Goal: Task Accomplishment & Management: Manage account settings

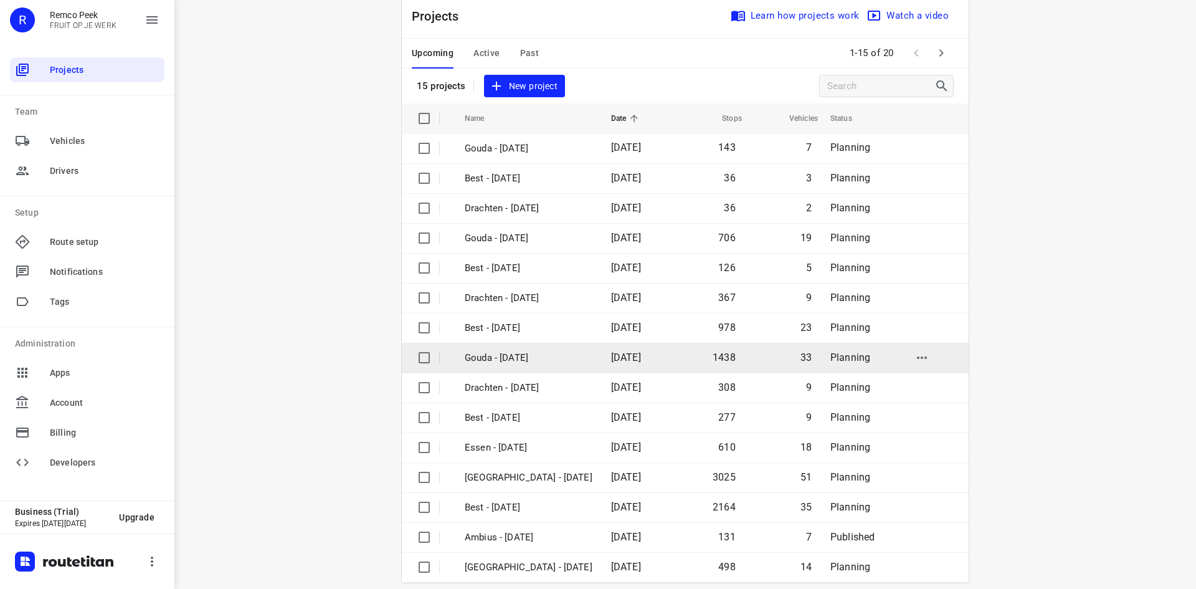
scroll to position [41, 0]
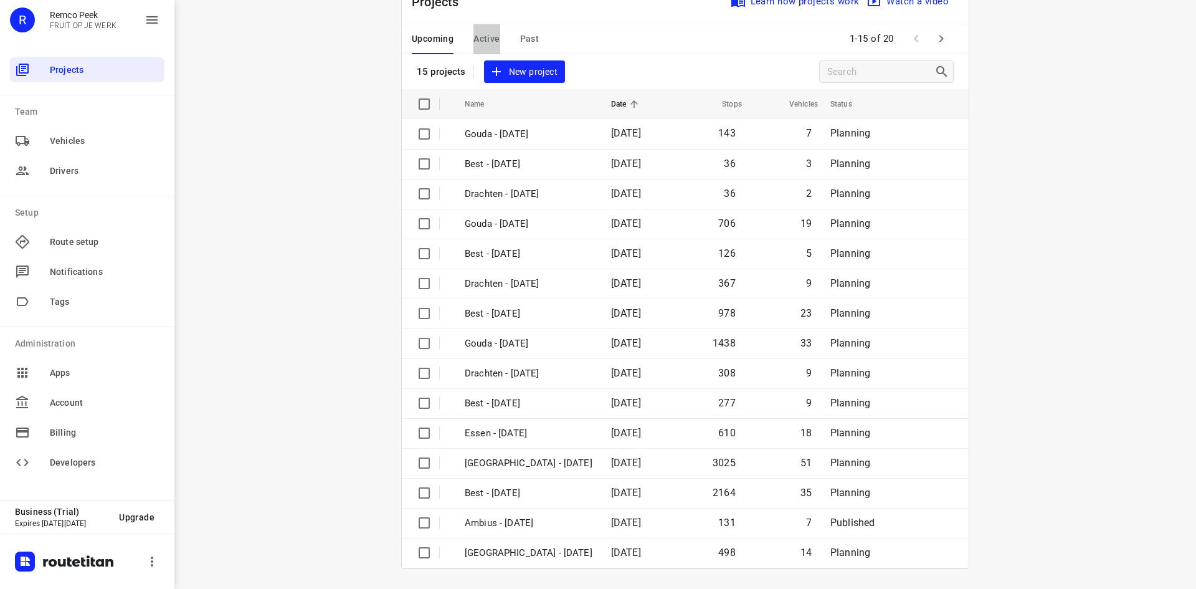
click at [486, 39] on span "Active" at bounding box center [486, 39] width 26 height 16
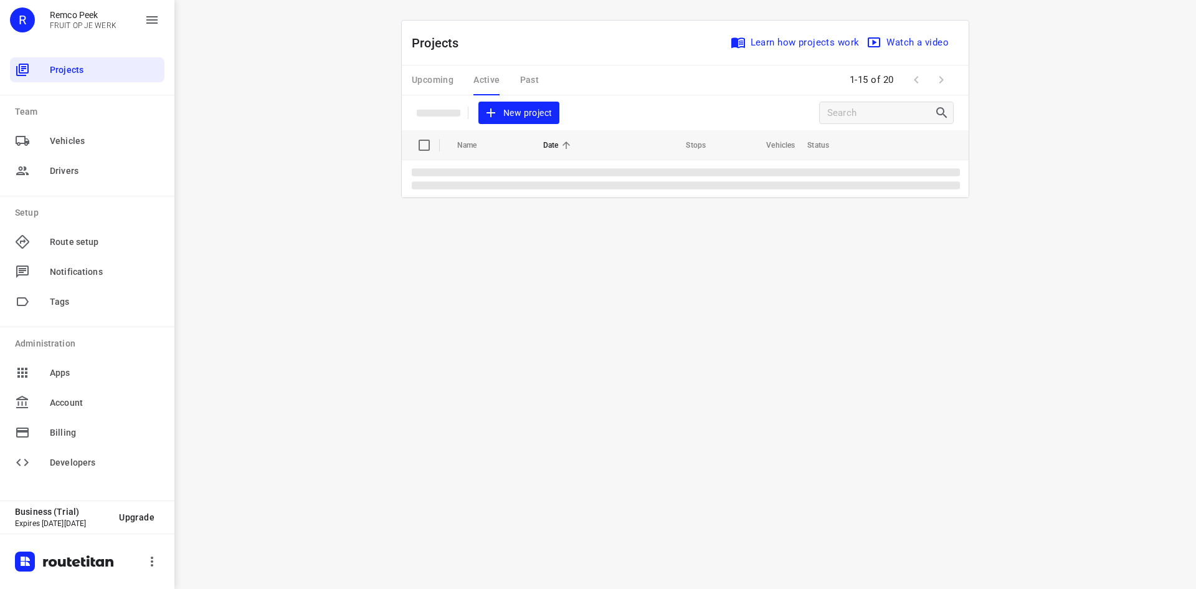
scroll to position [0, 0]
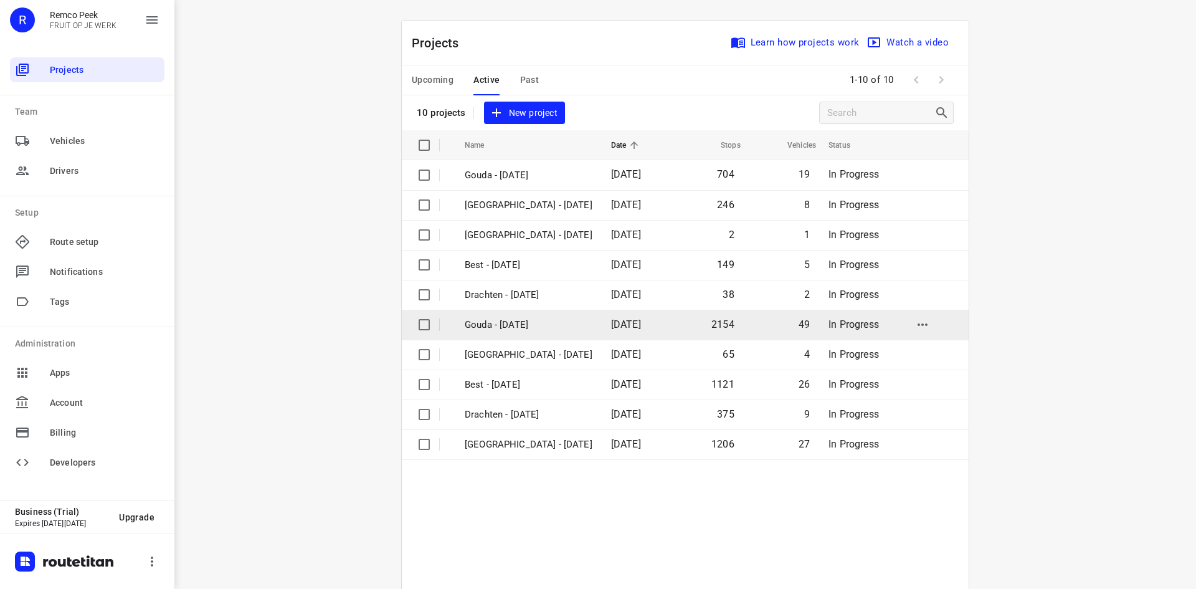
click at [557, 326] on p "Gouda - [DATE]" at bounding box center [529, 325] width 128 height 14
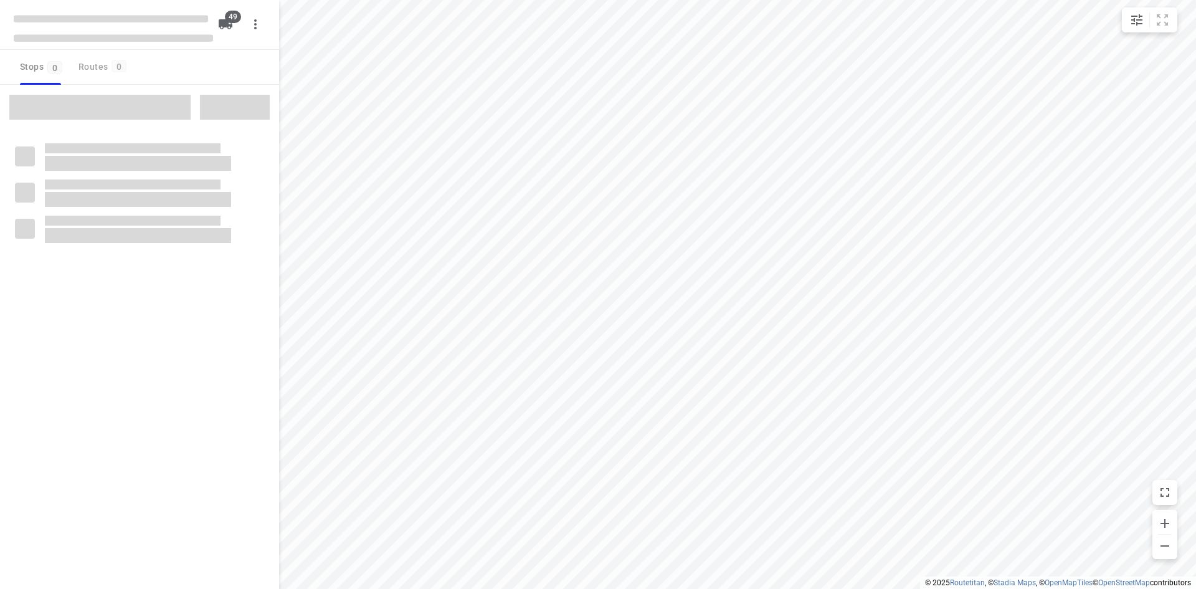
checkbox input "true"
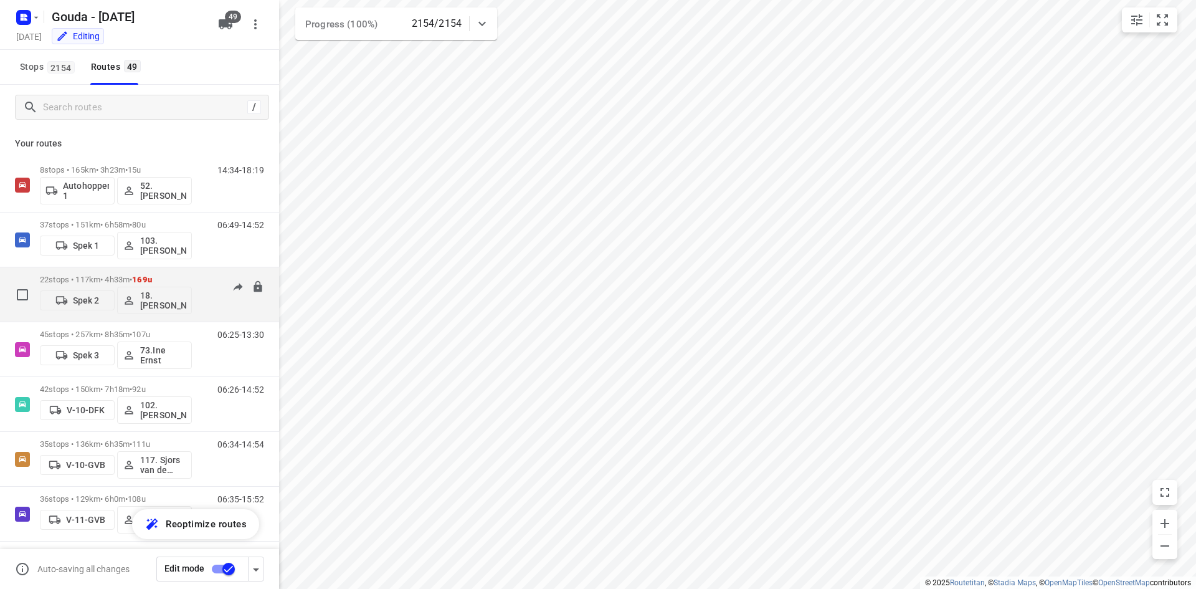
click at [173, 275] on p "22 stops • 117km • 4h33m • 169u" at bounding box center [116, 279] width 152 height 9
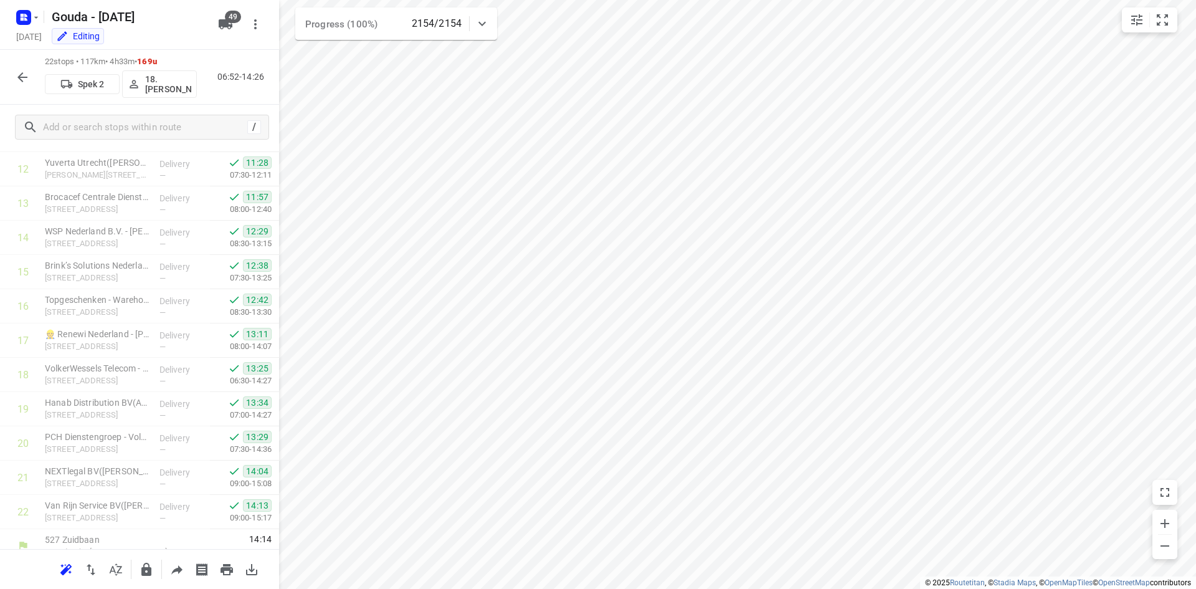
scroll to position [451, 0]
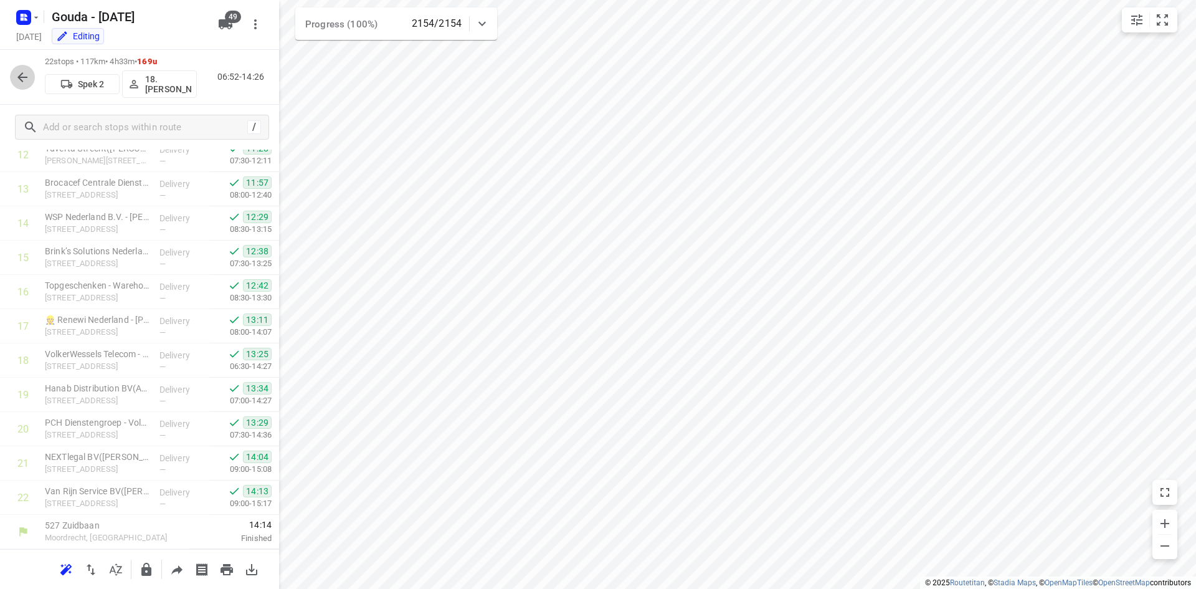
click at [26, 77] on icon "button" at bounding box center [22, 77] width 10 height 10
click at [256, 212] on div "i © 2025 Routetitan , © Stadia Maps , © OpenMapTiles © OpenStreetMap contributo…" at bounding box center [598, 294] width 1196 height 589
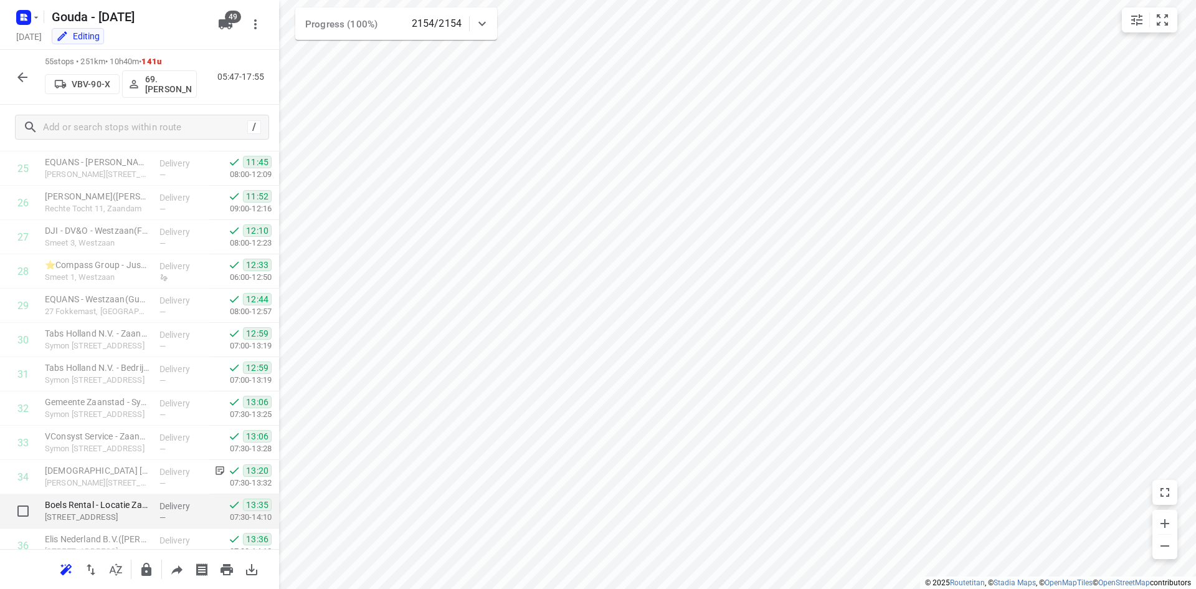
scroll to position [772, 0]
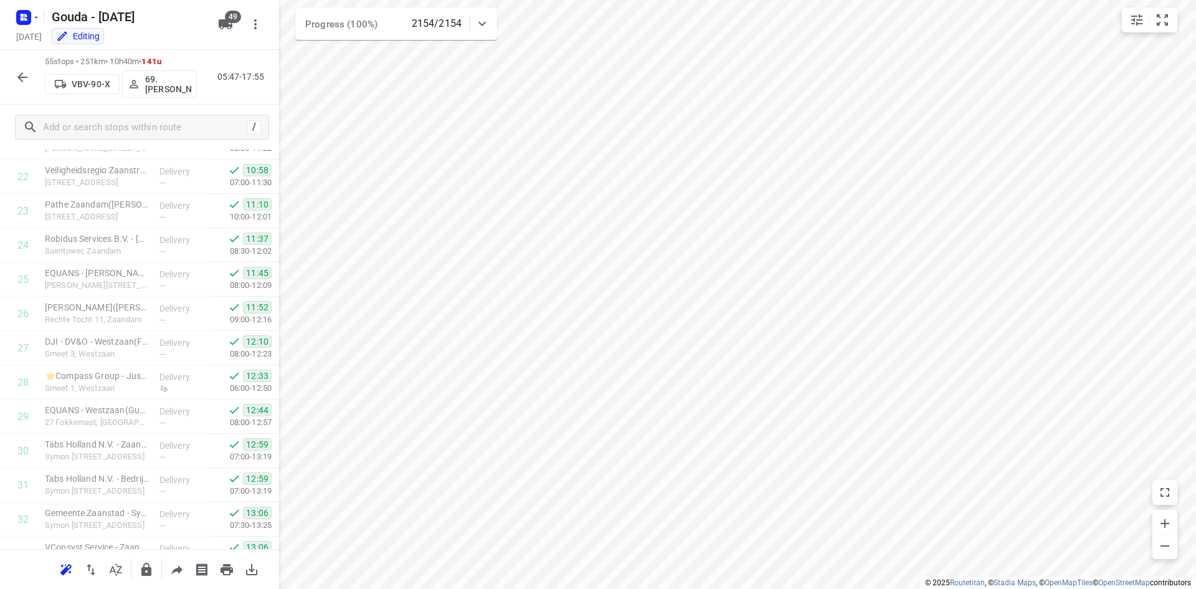
click at [18, 75] on icon "button" at bounding box center [22, 77] width 15 height 15
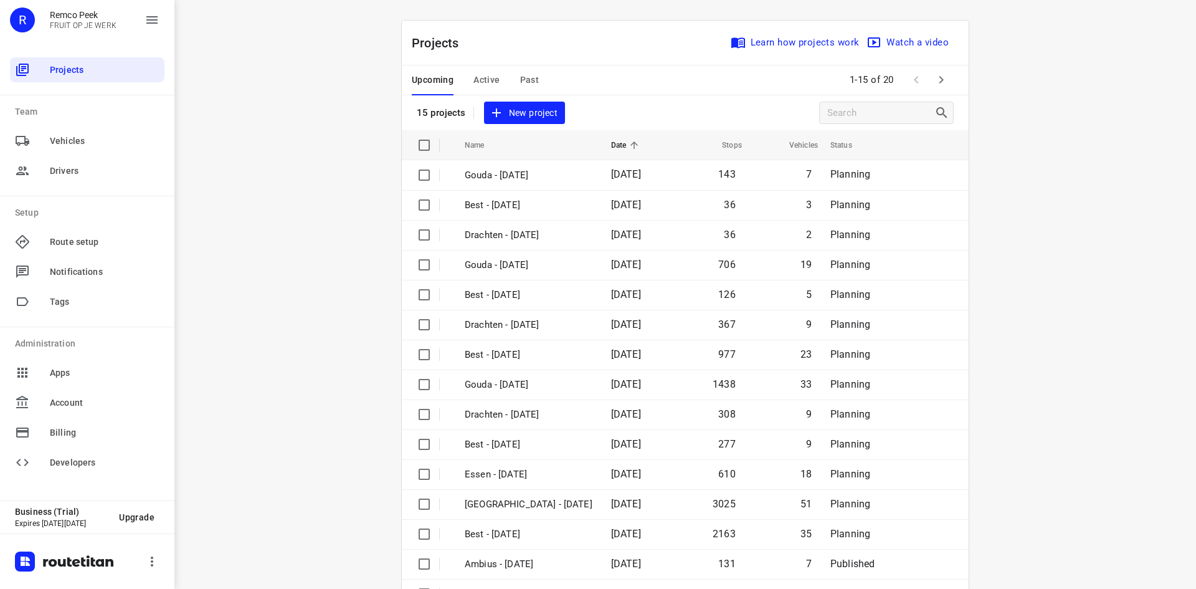
click at [492, 80] on span "Active" at bounding box center [486, 80] width 26 height 16
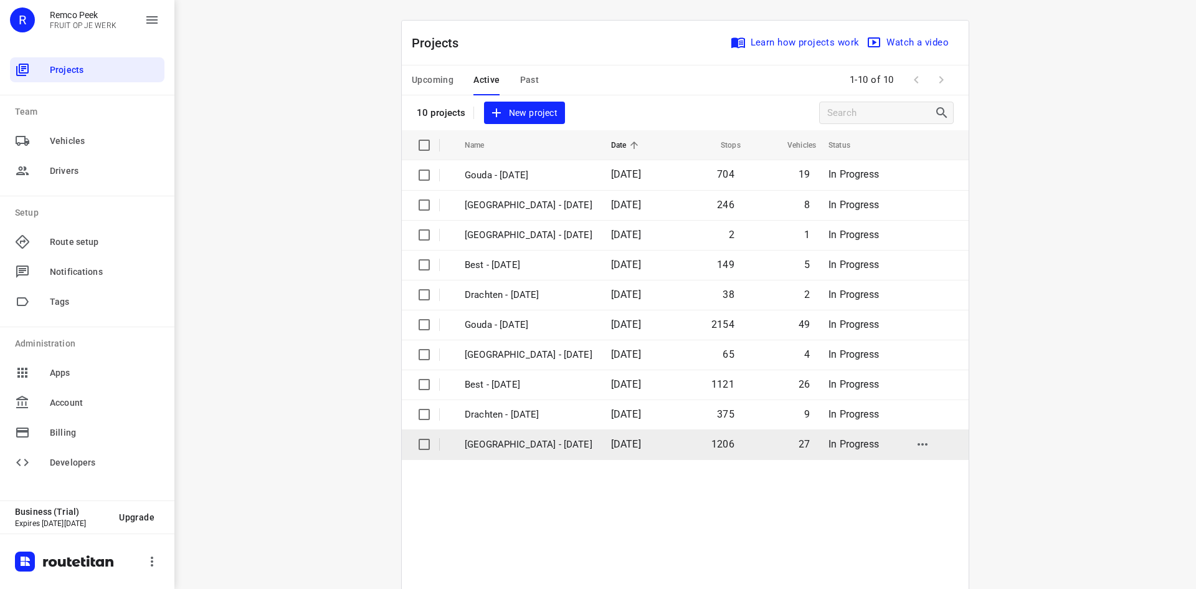
click at [512, 440] on p "[GEOGRAPHIC_DATA] - [DATE]" at bounding box center [529, 444] width 128 height 14
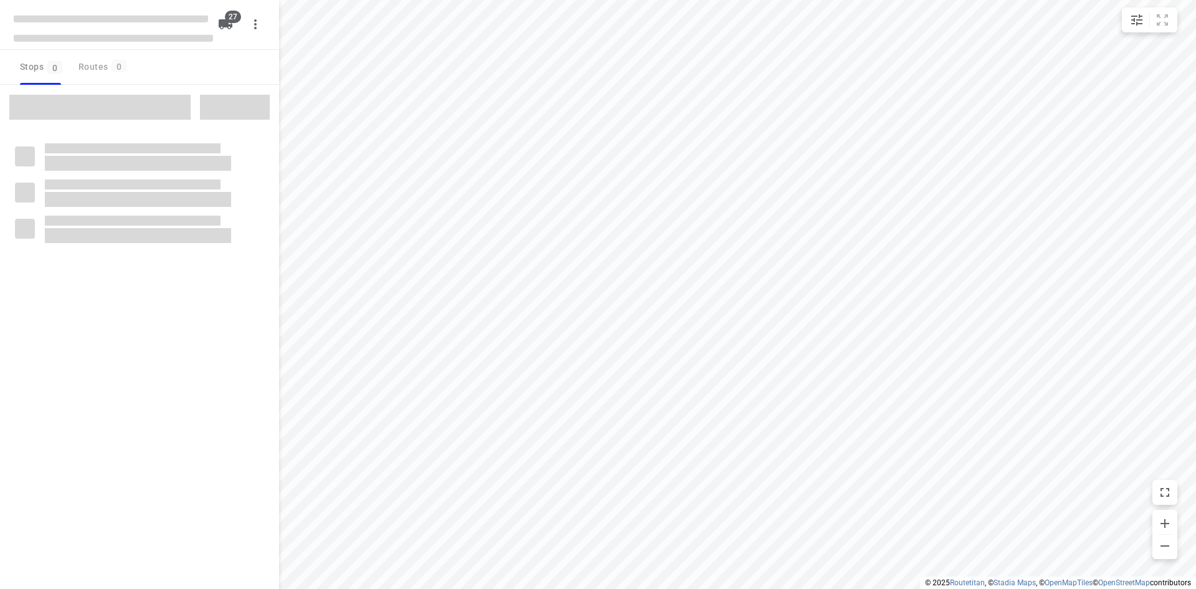
checkbox input "true"
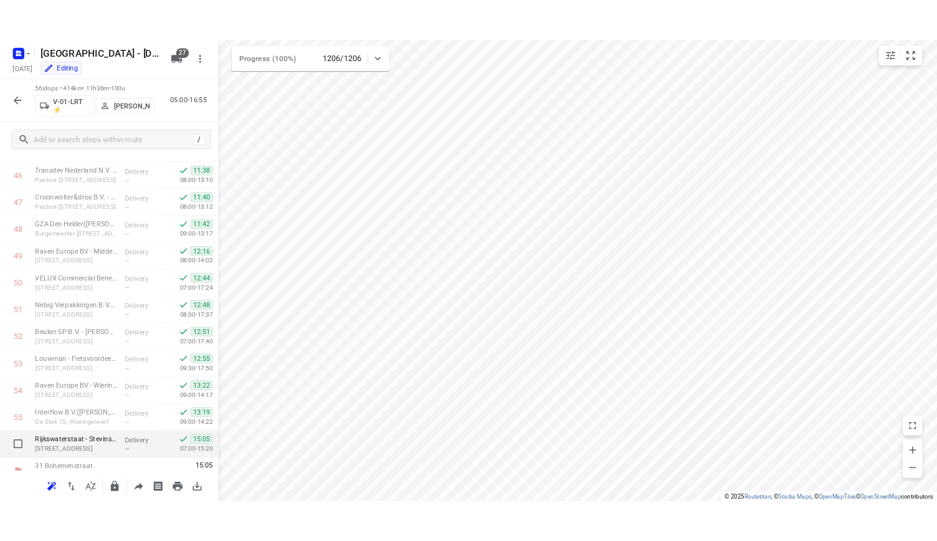
scroll to position [1616, 0]
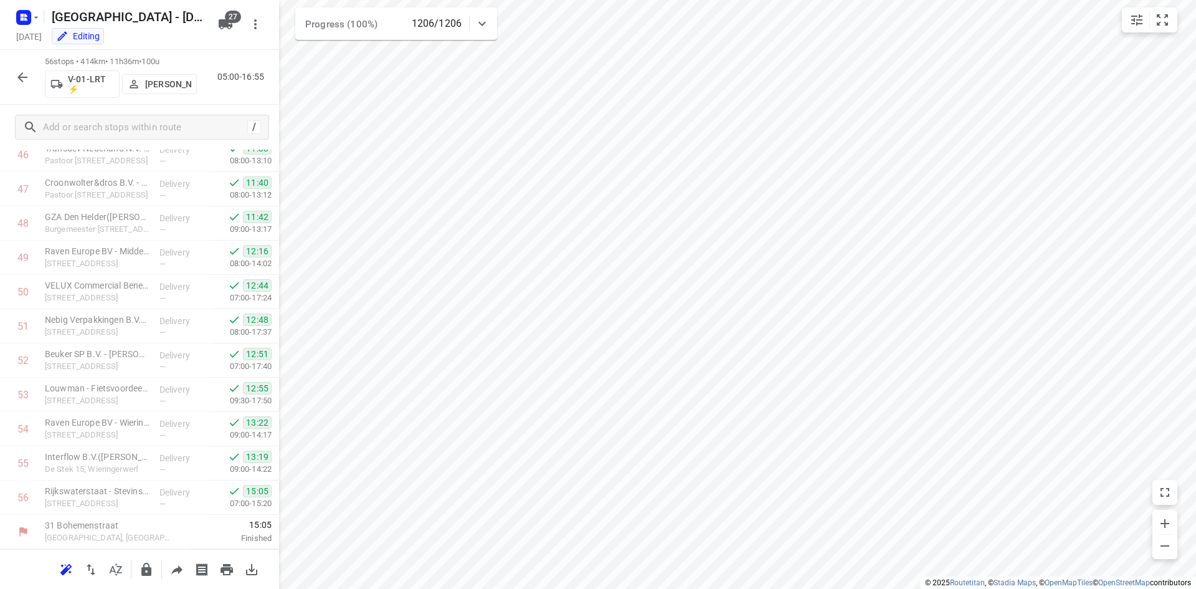
click at [8, 80] on div "56 stops • 414km • 11h36m • 100u V-01-LRT ⚡ Jorick Kok 05:00-16:55" at bounding box center [139, 77] width 279 height 55
click at [13, 78] on button "button" at bounding box center [22, 77] width 25 height 25
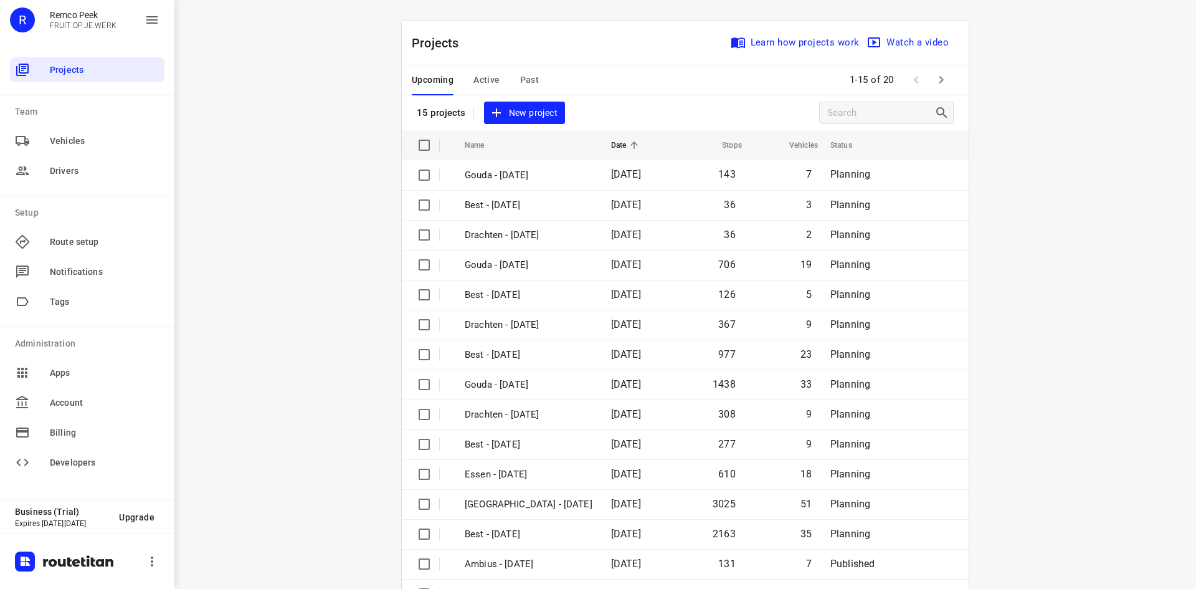
click at [487, 82] on span "Active" at bounding box center [486, 80] width 26 height 16
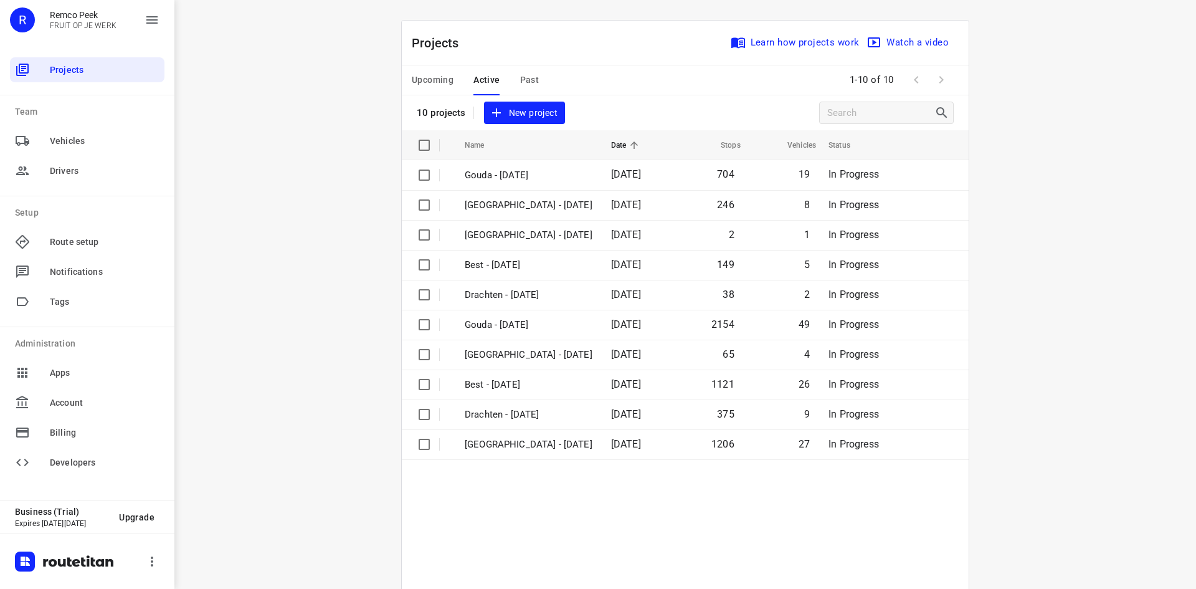
click at [518, 58] on div "Projects Learn how projects work Watch a video" at bounding box center [685, 43] width 567 height 45
click at [526, 73] on span "Past" at bounding box center [529, 80] width 19 height 16
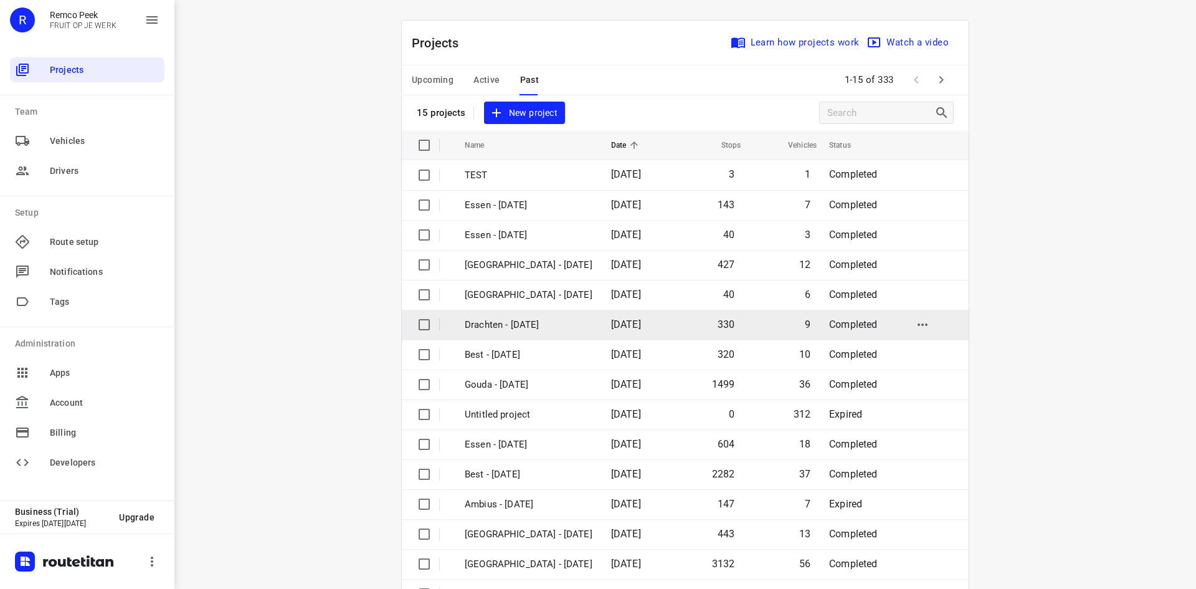
click at [527, 332] on td "Drachten - [DATE]" at bounding box center [526, 325] width 149 height 30
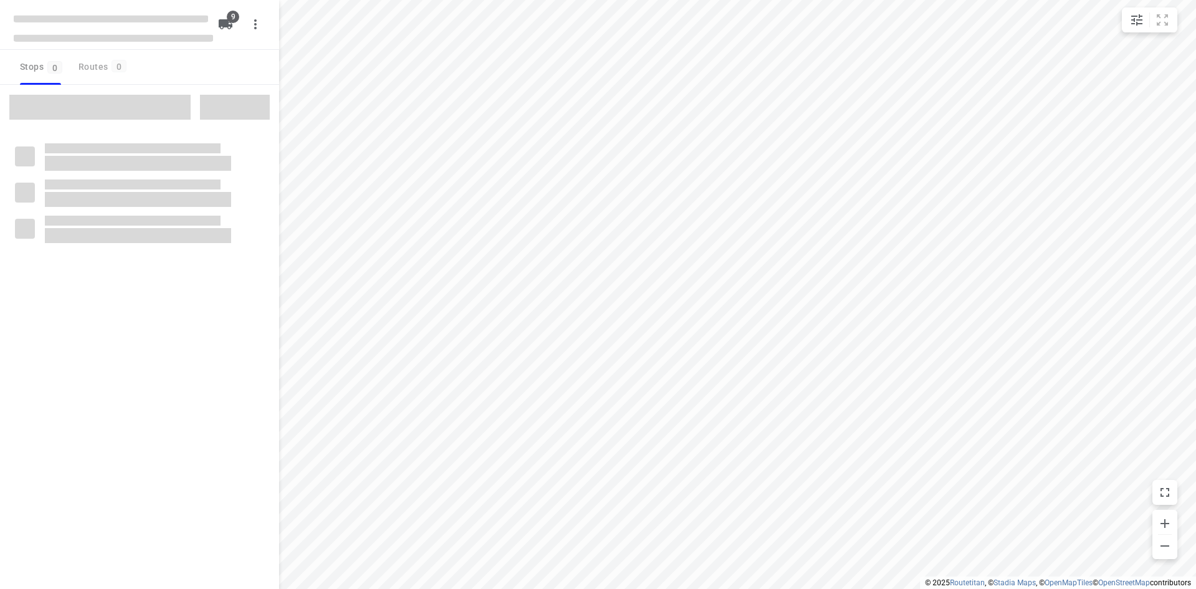
checkbox input "true"
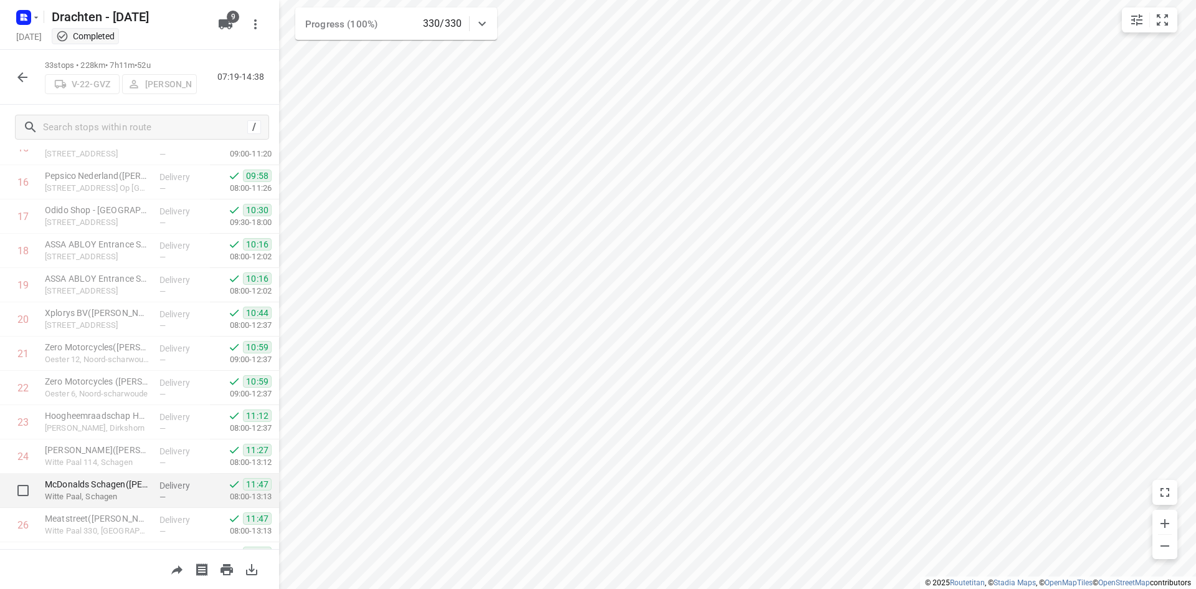
scroll to position [828, 0]
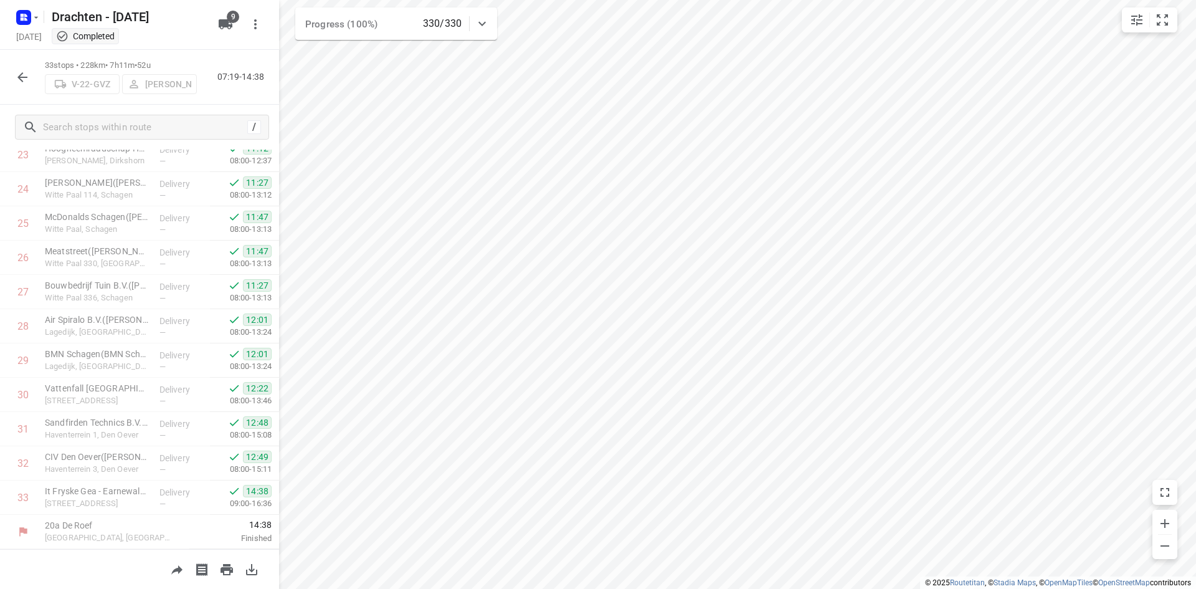
click at [11, 77] on button "button" at bounding box center [22, 77] width 25 height 25
